Goal: Information Seeking & Learning: Find specific fact

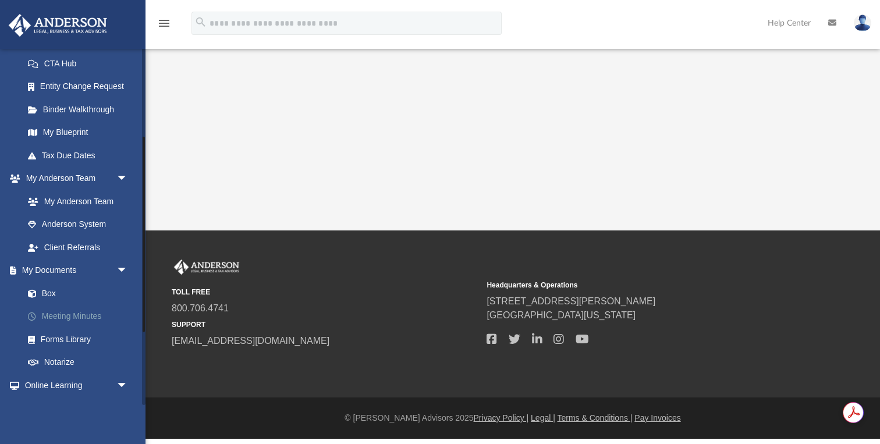
scroll to position [185, 0]
click at [56, 272] on link "My Documents arrow_drop_down" at bounding box center [76, 269] width 137 height 23
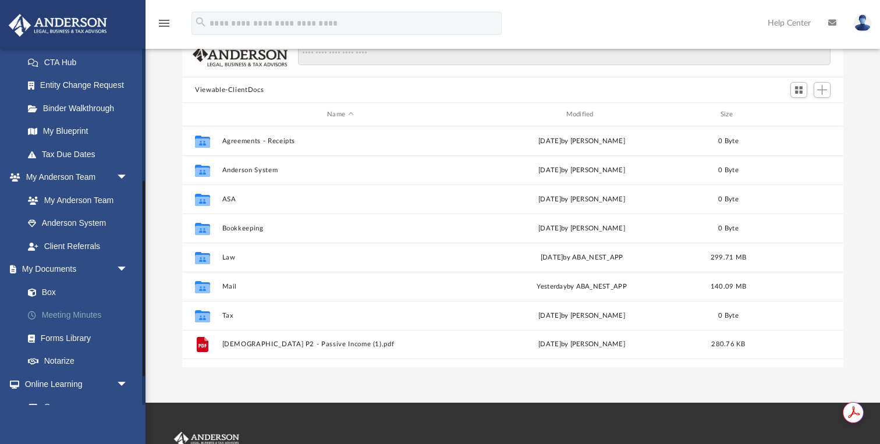
scroll to position [293, 0]
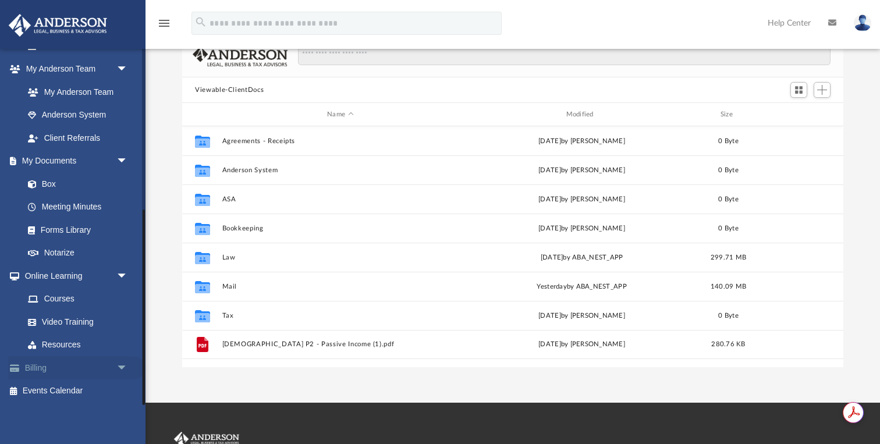
click at [34, 371] on link "Billing arrow_drop_down" at bounding box center [76, 367] width 137 height 23
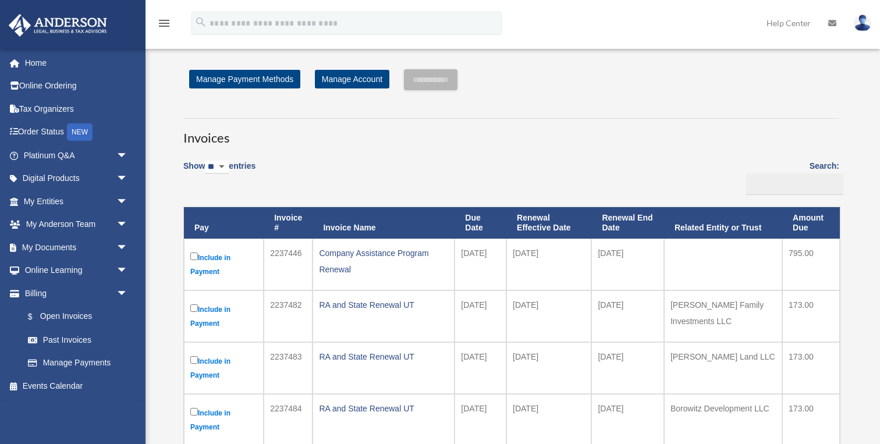
click at [229, 163] on select "** ** ** ***" at bounding box center [217, 167] width 24 height 13
select select "***"
click at [207, 161] on select "** ** ** ***" at bounding box center [217, 167] width 24 height 13
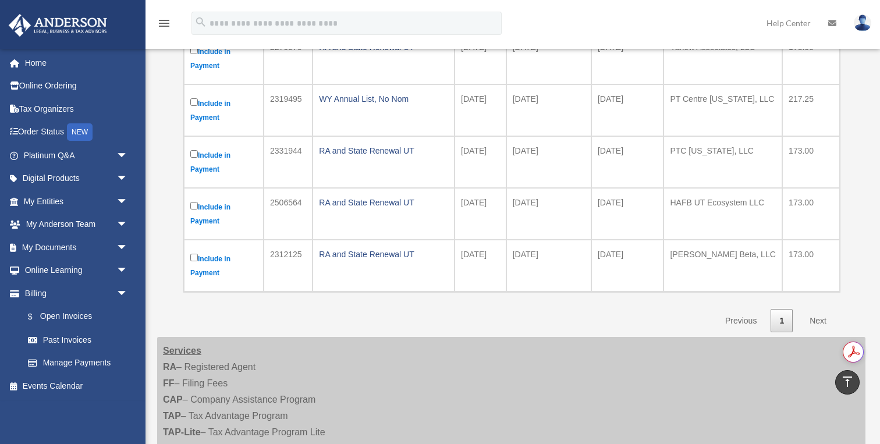
click at [813, 319] on link "Next" at bounding box center [818, 321] width 34 height 24
click at [782, 323] on link "1" at bounding box center [781, 321] width 22 height 24
click at [821, 321] on link "Next" at bounding box center [818, 321] width 34 height 24
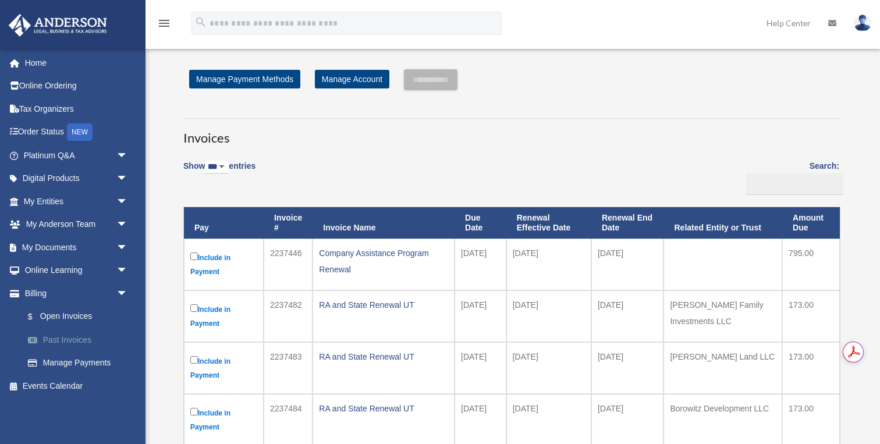
click at [62, 340] on link "Past Invoices" at bounding box center [80, 339] width 129 height 23
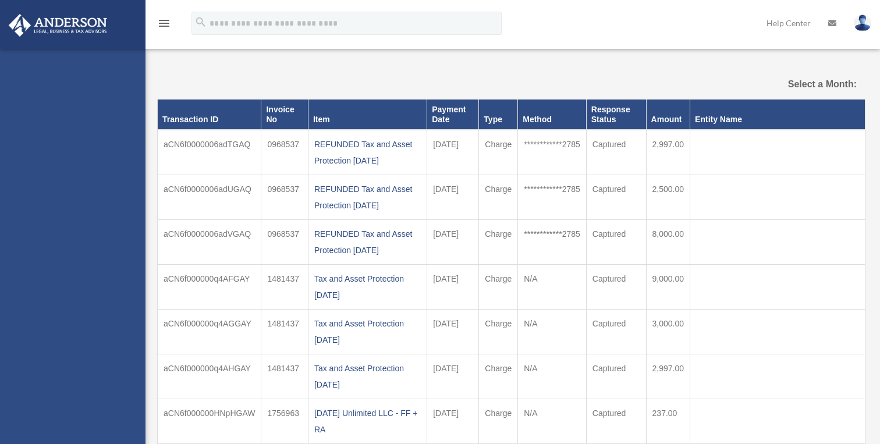
select select
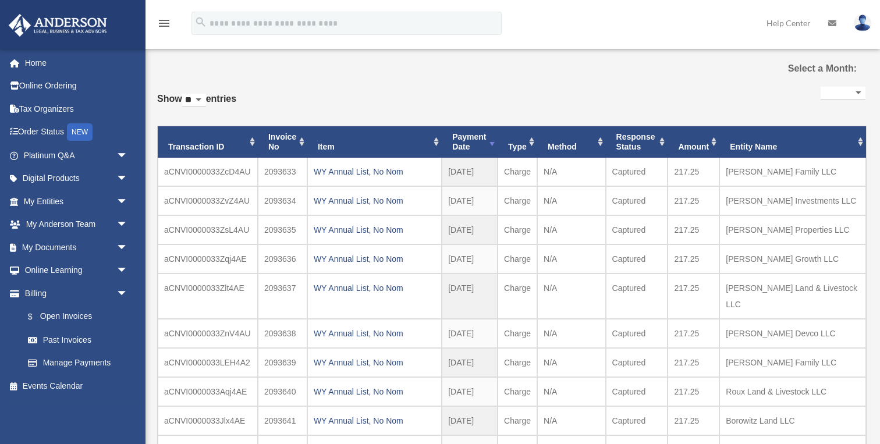
scroll to position [17, 0]
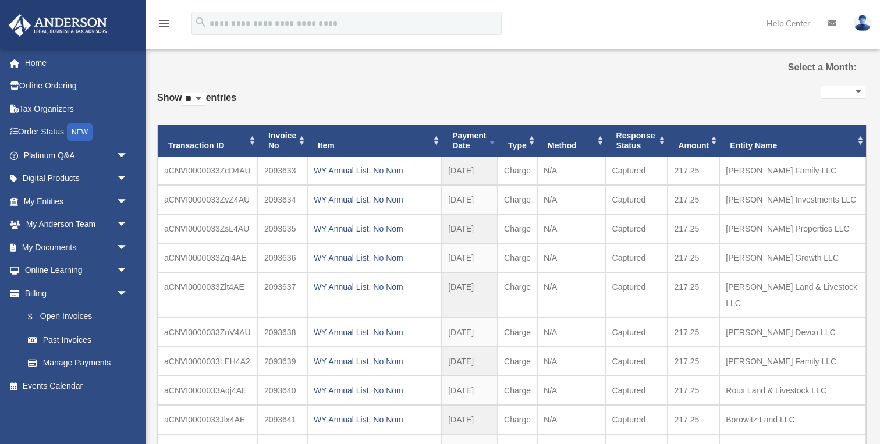
click at [491, 141] on th "Payment Date" at bounding box center [470, 140] width 56 height 31
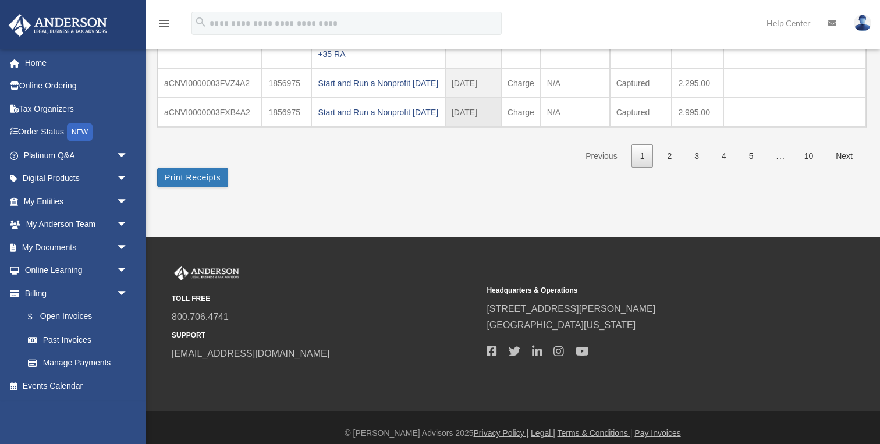
scroll to position [403, 0]
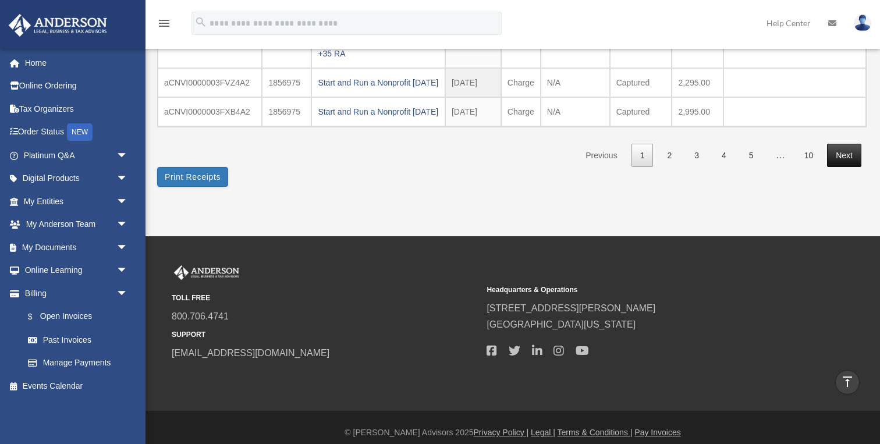
click at [847, 168] on link "Next" at bounding box center [844, 156] width 34 height 24
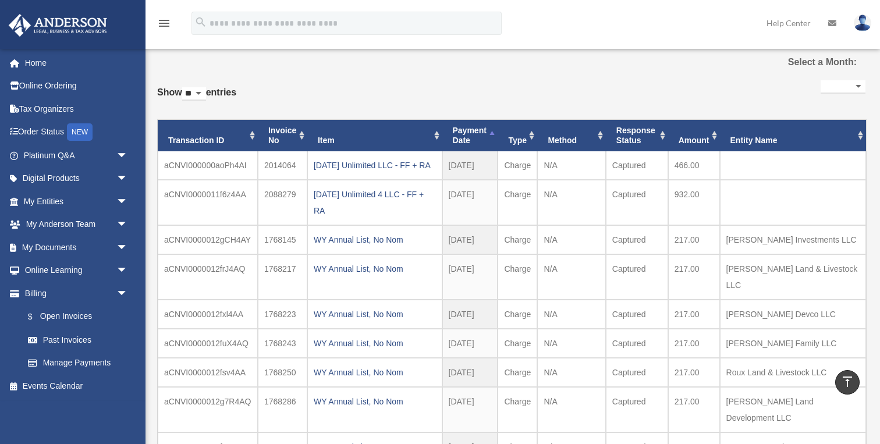
scroll to position [0, 0]
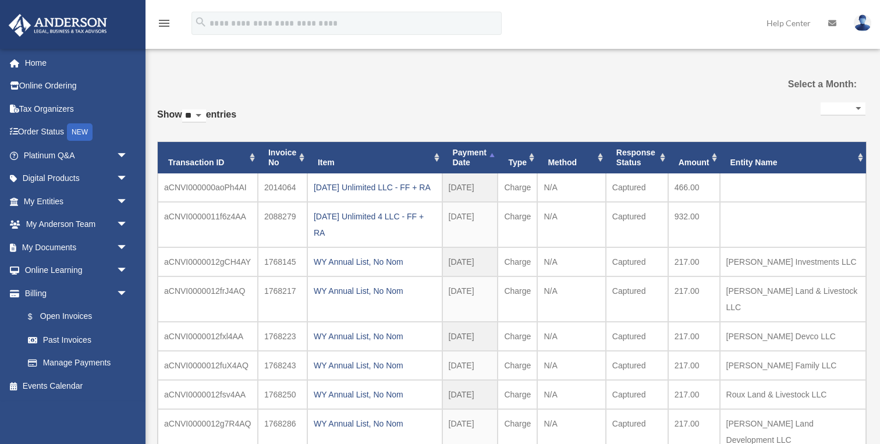
click at [698, 157] on th "Amount" at bounding box center [694, 157] width 52 height 31
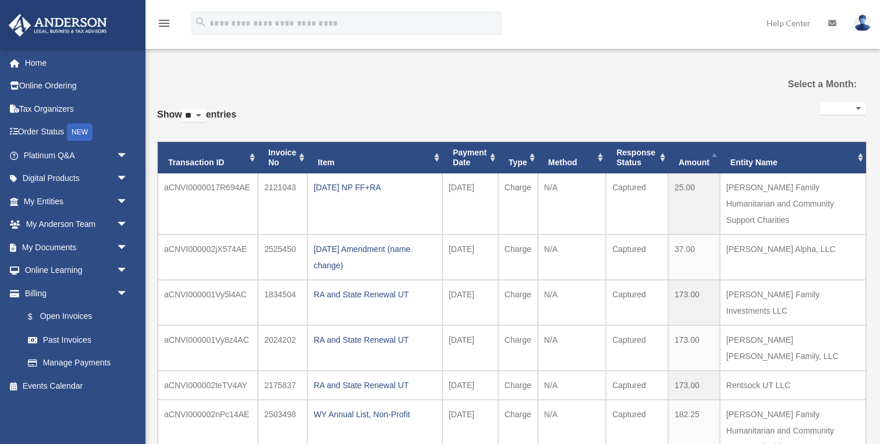
click at [697, 162] on th "Amount" at bounding box center [694, 157] width 52 height 31
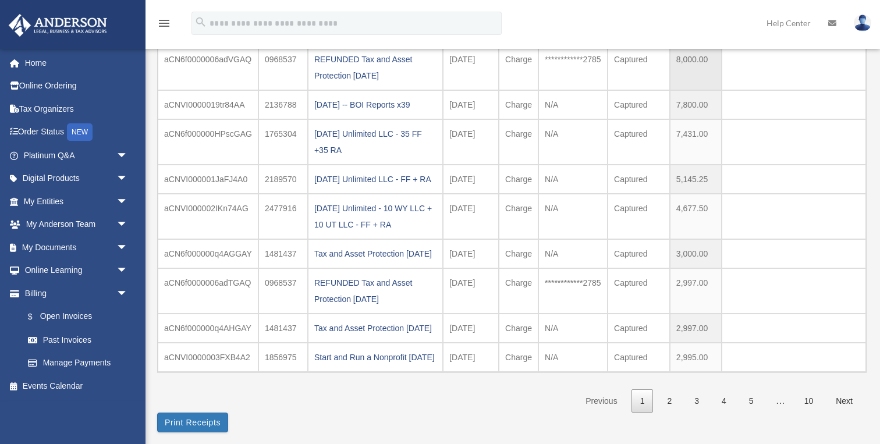
scroll to position [158, 0]
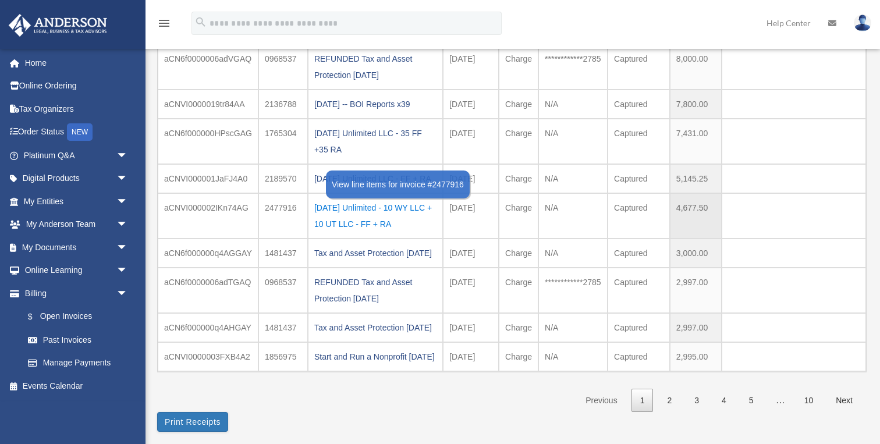
click at [374, 232] on div "2025.04.10 Unlimited - 10 WY LLC + 10 UT LLC - FF + RA" at bounding box center [375, 216] width 122 height 33
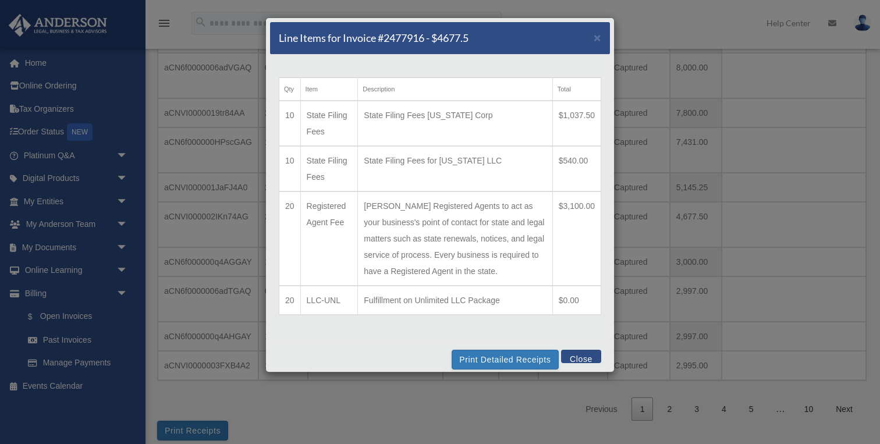
scroll to position [139, 0]
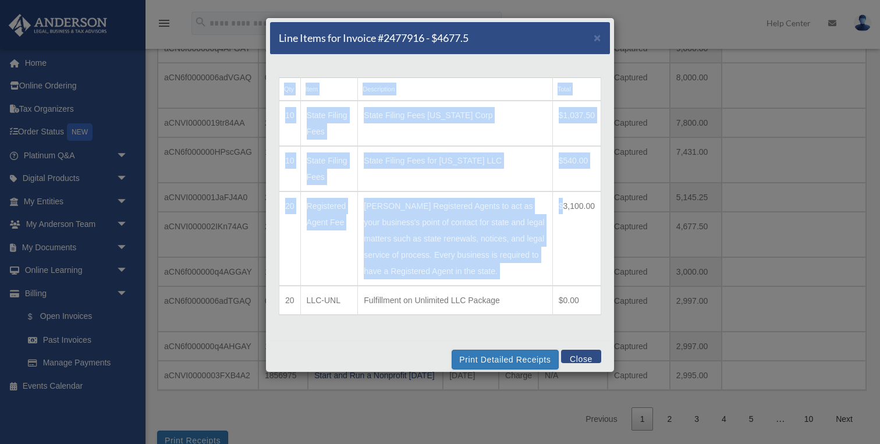
drag, startPoint x: 559, startPoint y: 209, endPoint x: 604, endPoint y: 209, distance: 44.8
click at [604, 209] on div "Qty Item Description Total 10 State Filing Fees State Filing Fees Wyoming Corp …" at bounding box center [440, 198] width 340 height 286
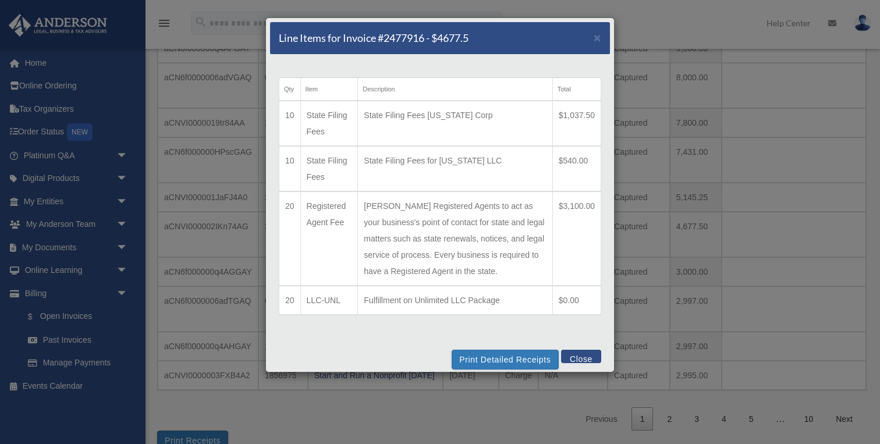
click at [566, 226] on td "$3,100.00" at bounding box center [576, 238] width 48 height 94
drag, startPoint x: 559, startPoint y: 206, endPoint x: 595, endPoint y: 208, distance: 36.1
click at [595, 208] on td "$3,100.00" at bounding box center [576, 238] width 48 height 94
copy td "$3,100.00"
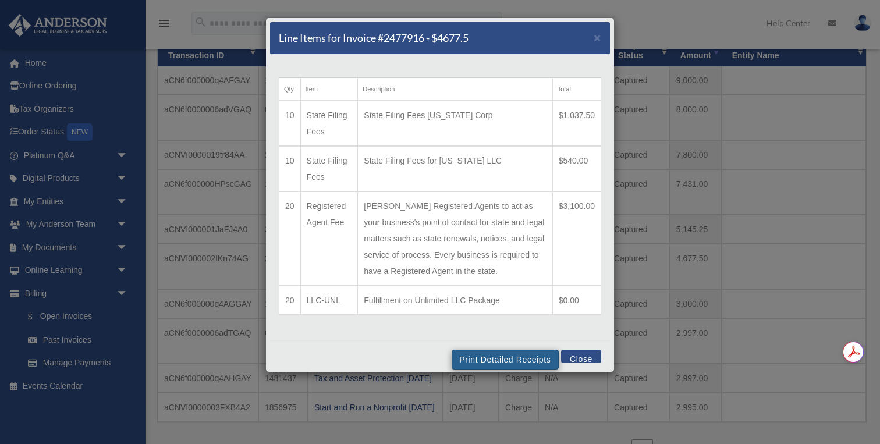
scroll to position [0, 0]
